Goal: Navigation & Orientation: Find specific page/section

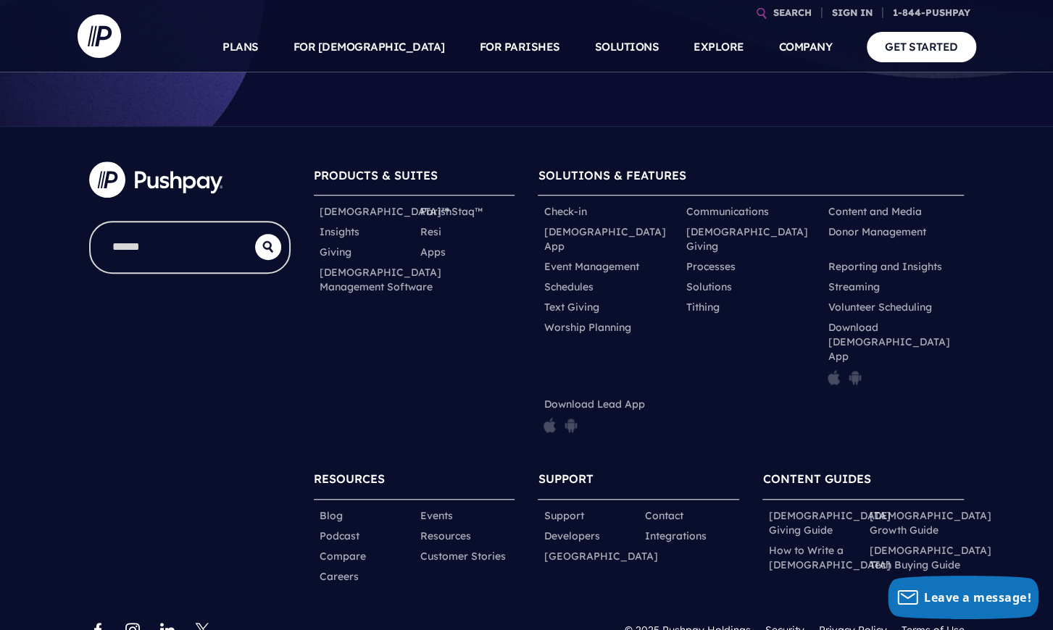
scroll to position [509, 0]
click at [339, 569] on link "Careers" at bounding box center [339, 576] width 39 height 14
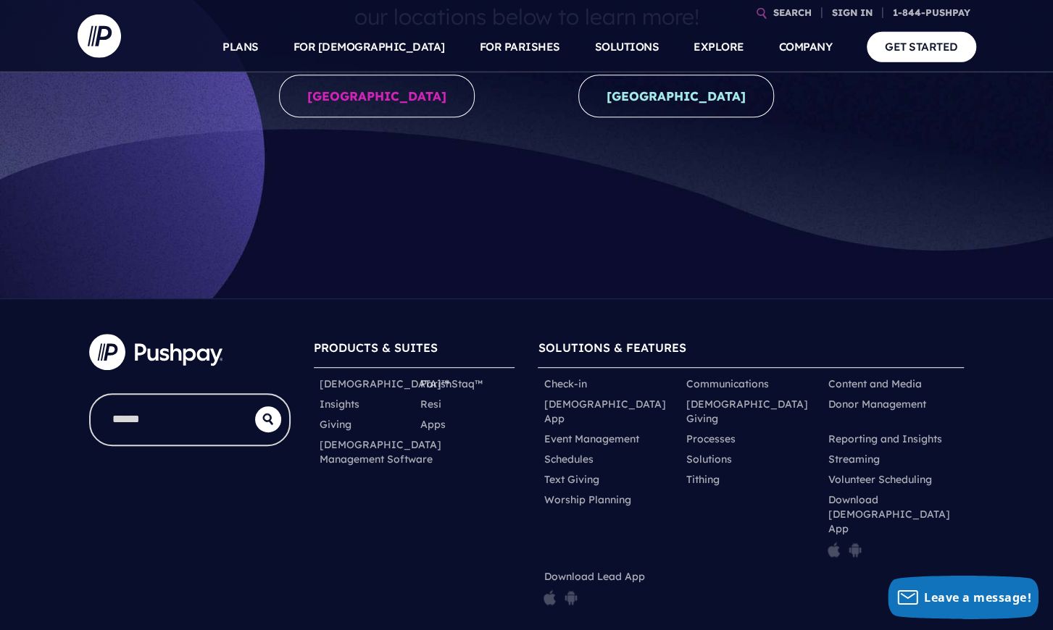
scroll to position [336, 0]
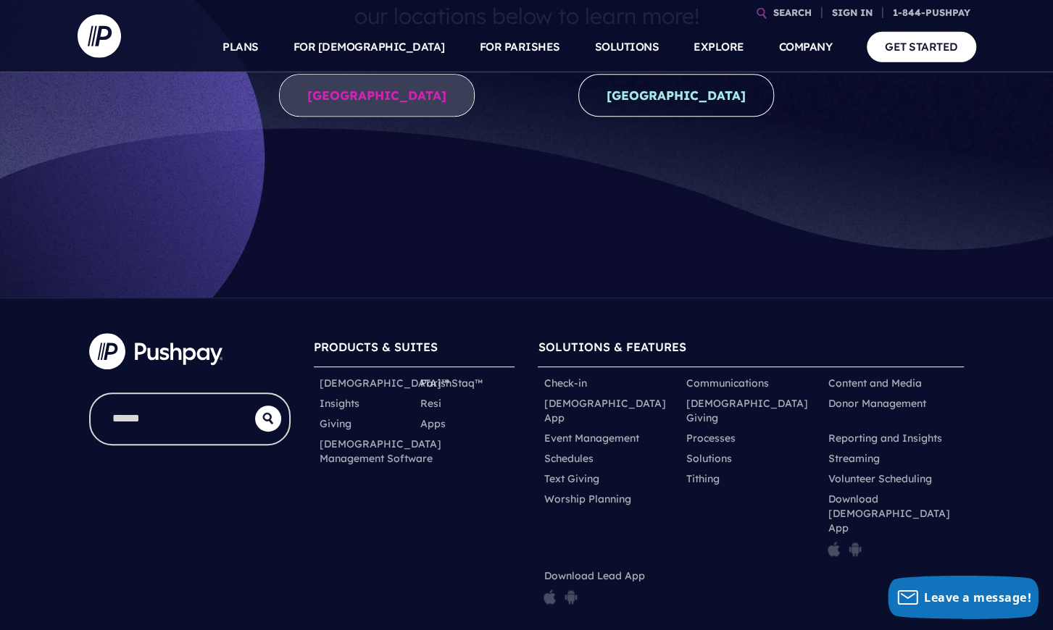
click at [379, 105] on link "United States" at bounding box center [377, 95] width 196 height 43
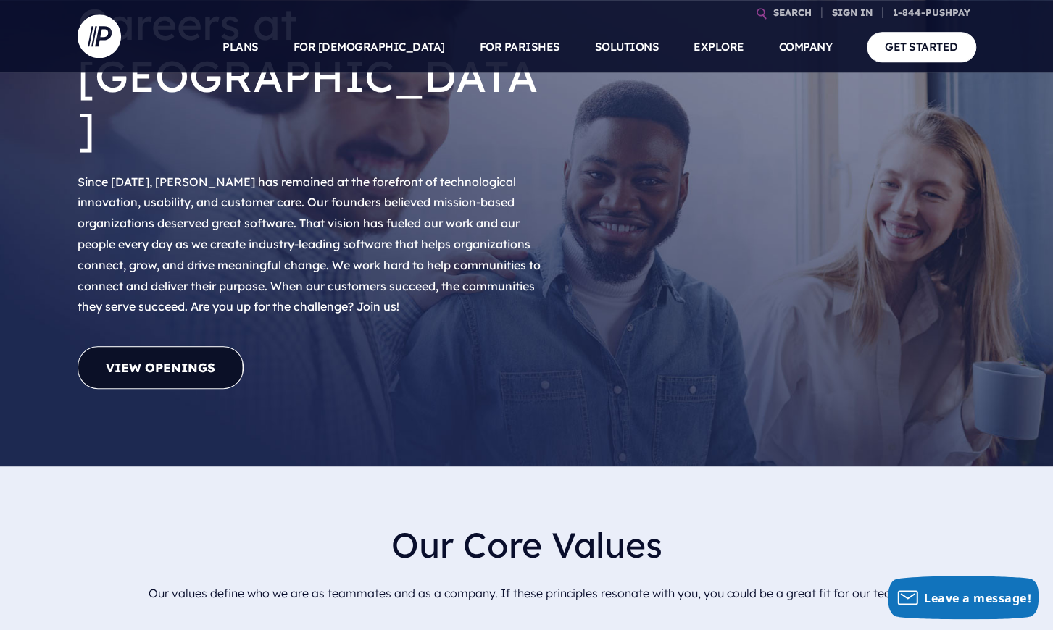
click at [122, 346] on link "View Openings" at bounding box center [161, 367] width 166 height 43
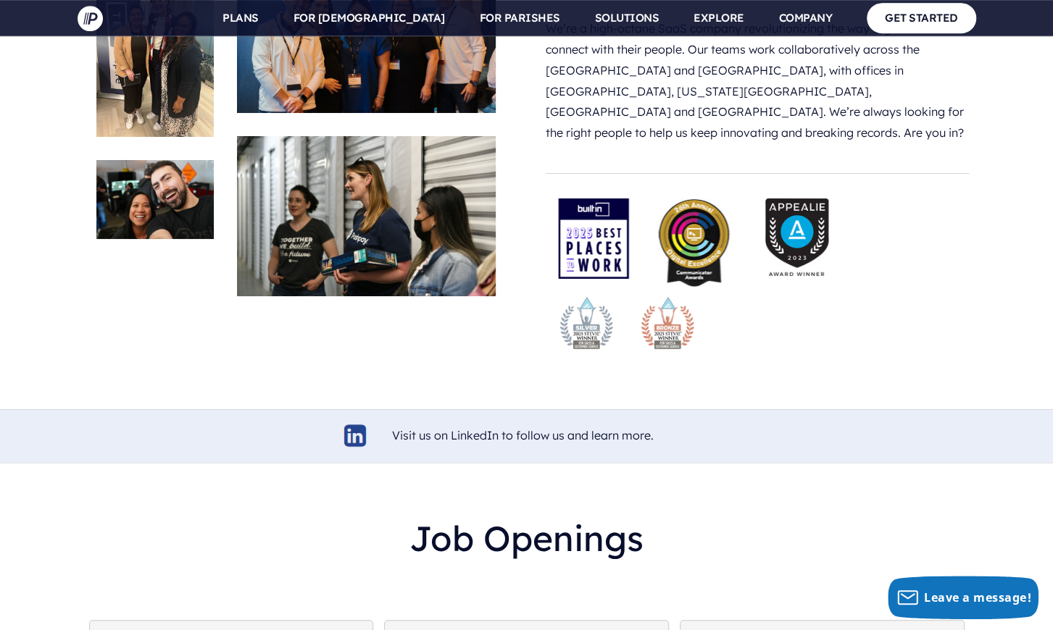
scroll to position [3101, 0]
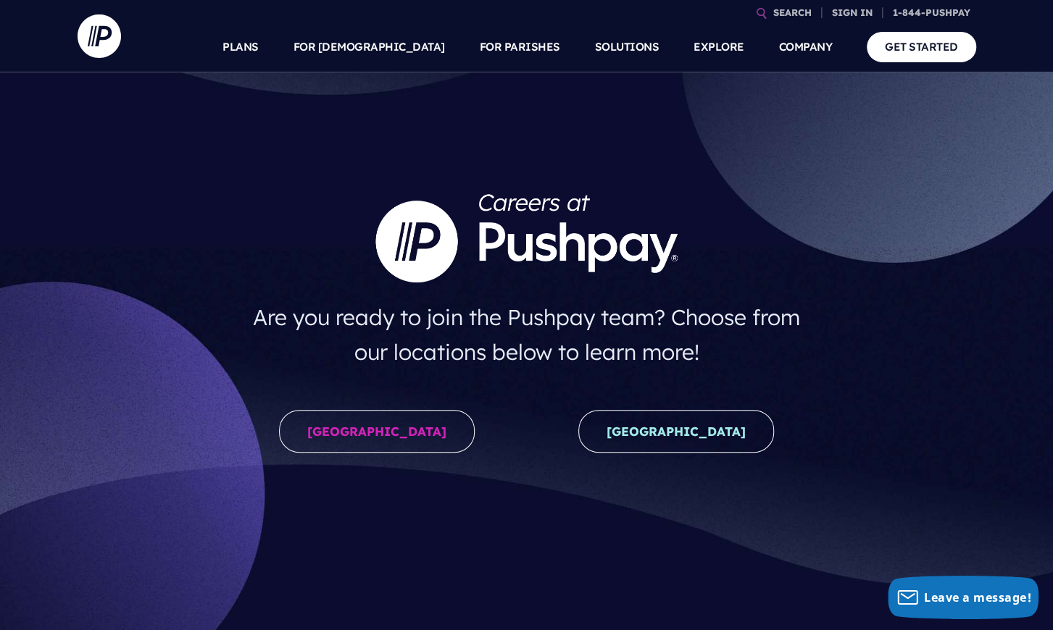
scroll to position [5, 0]
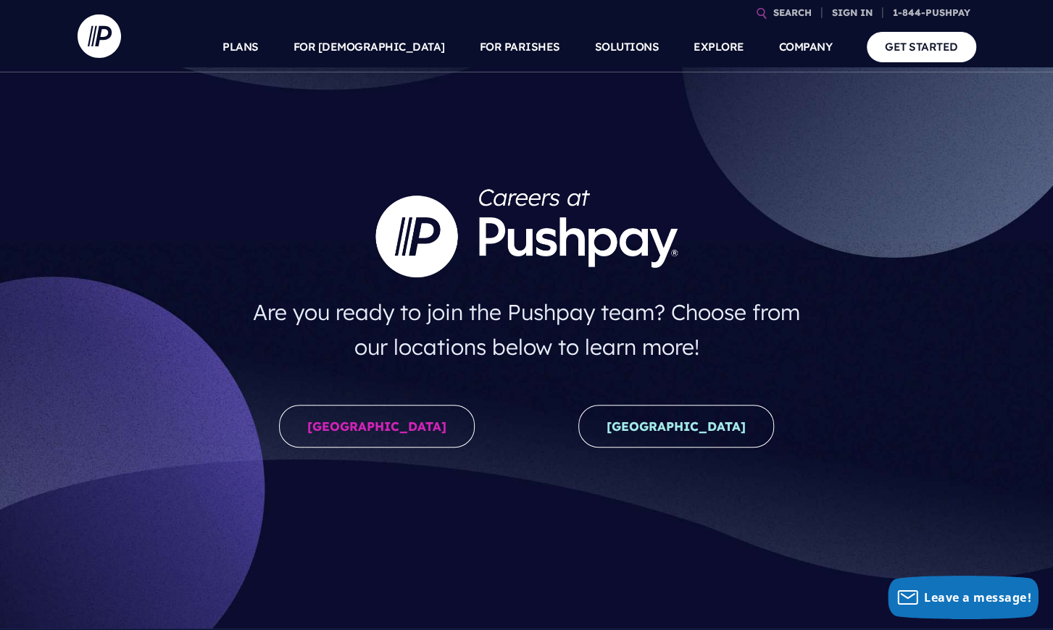
click at [709, 449] on div "New Zealand" at bounding box center [676, 430] width 299 height 72
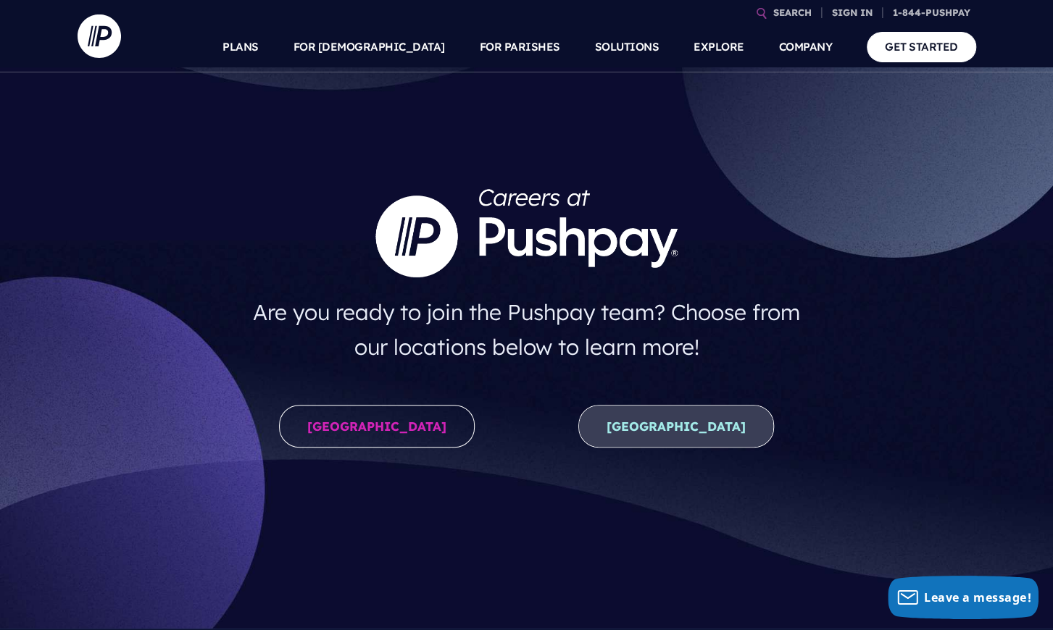
click at [652, 435] on link "New Zealand" at bounding box center [676, 426] width 196 height 43
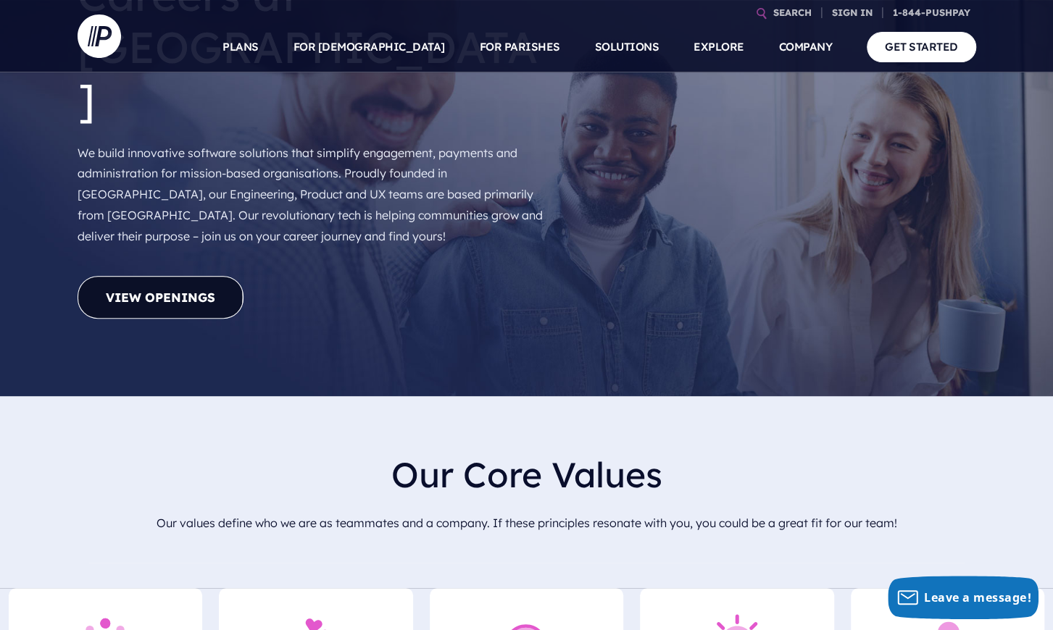
click at [122, 276] on link "View Openings" at bounding box center [161, 297] width 166 height 43
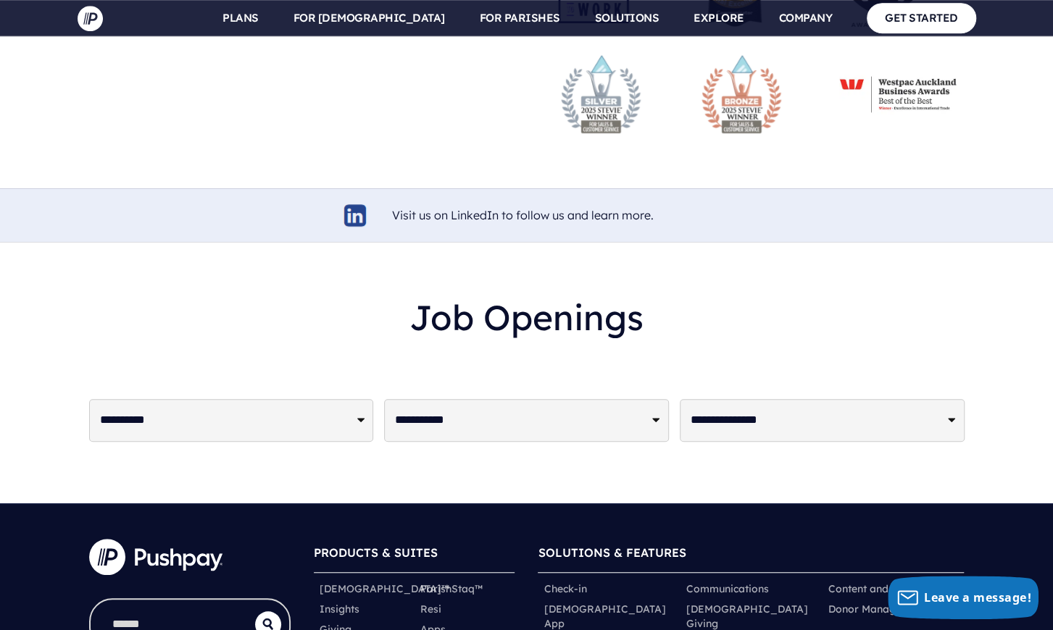
scroll to position [3467, 0]
